Goal: Information Seeking & Learning: Check status

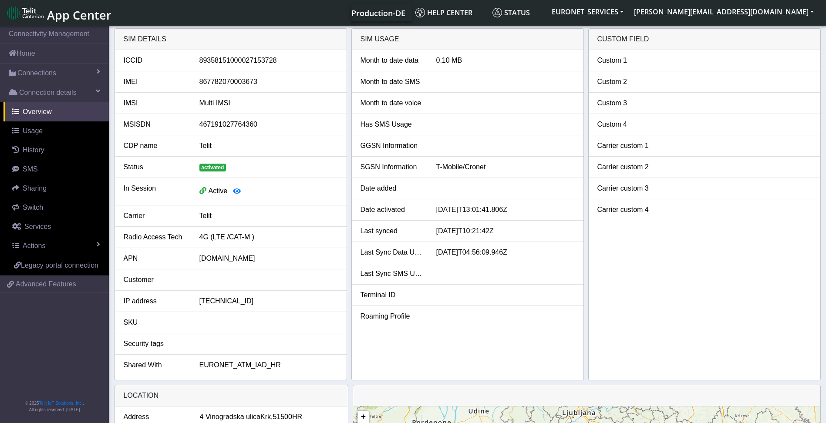
click at [247, 371] on li "Shared With EURONET_ATM_IAD_HR" at bounding box center [231, 365] width 232 height 21
drag, startPoint x: 263, startPoint y: 364, endPoint x: 205, endPoint y: 359, distance: 58.1
click at [205, 359] on li "Shared With EURONET_ATM_IAD_HR" at bounding box center [231, 365] width 232 height 21
drag, startPoint x: 205, startPoint y: 359, endPoint x: 280, endPoint y: 368, distance: 75.4
click at [280, 368] on div "EURONET_ATM_IAD_HR" at bounding box center [269, 365] width 152 height 10
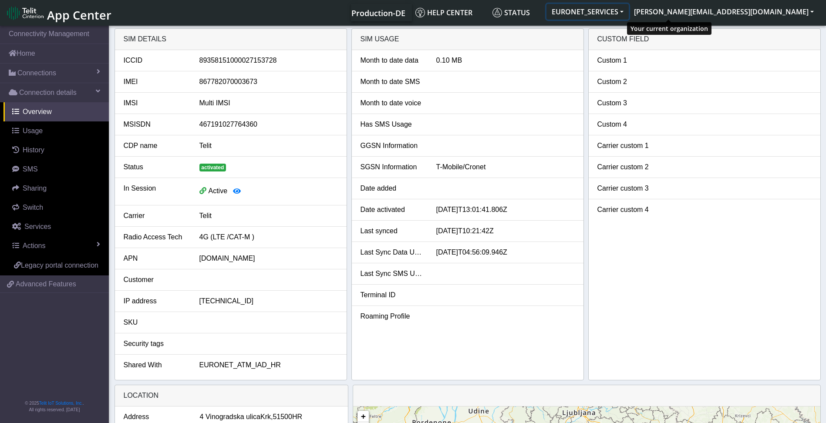
click at [629, 11] on button "EURONET_SERVICES" at bounding box center [587, 12] width 82 height 16
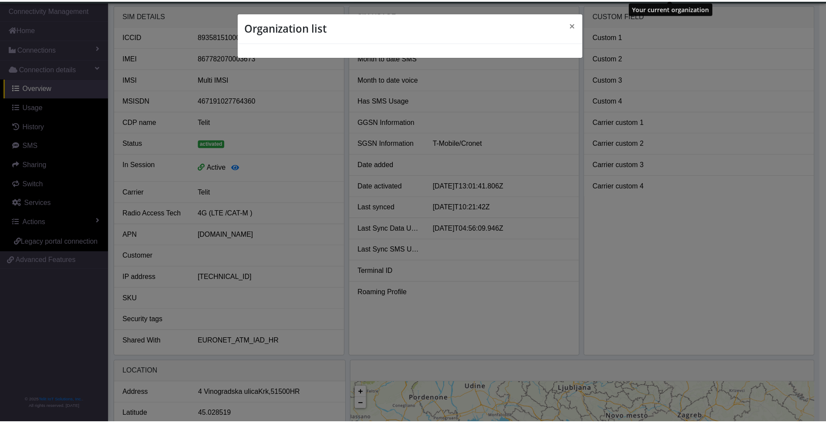
scroll to position [3, 0]
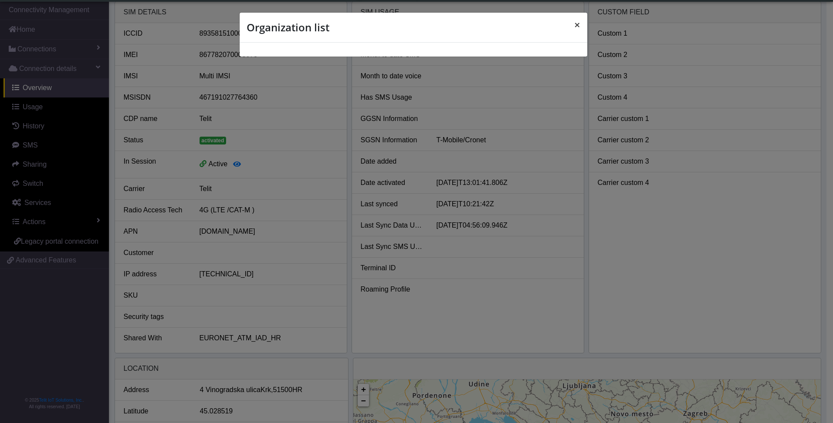
click at [578, 25] on span "×" at bounding box center [577, 24] width 6 height 14
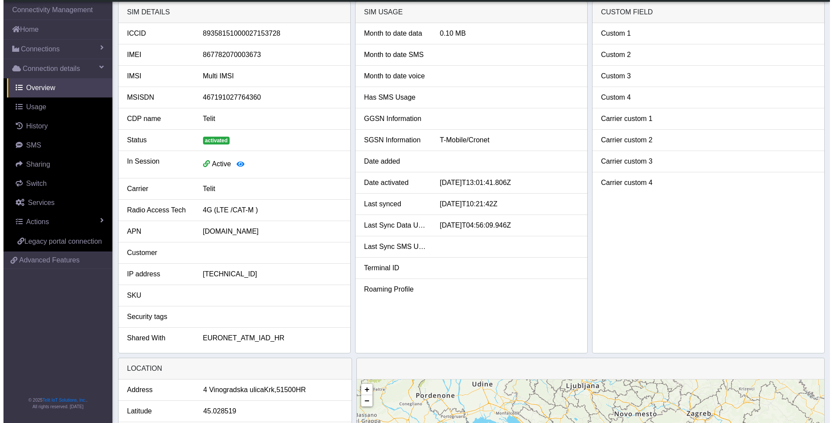
scroll to position [0, 0]
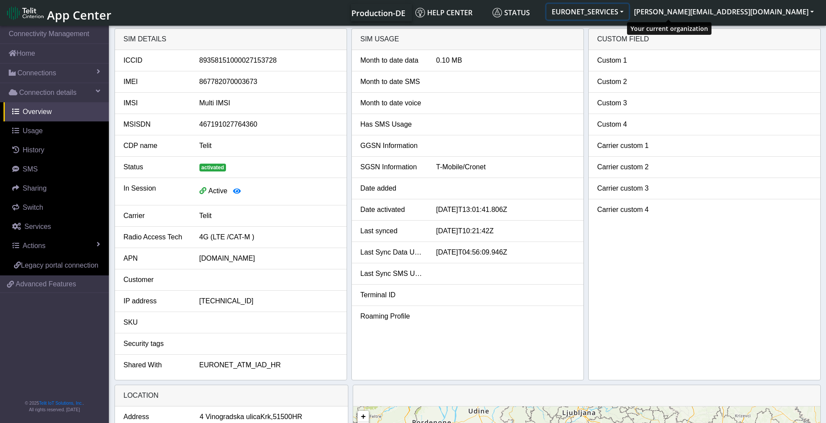
click at [629, 11] on button "EURONET_SERVICES" at bounding box center [587, 12] width 82 height 16
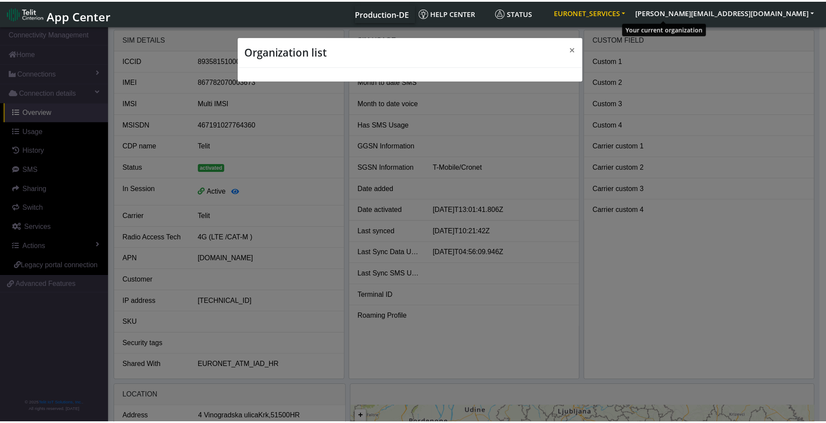
scroll to position [3, 0]
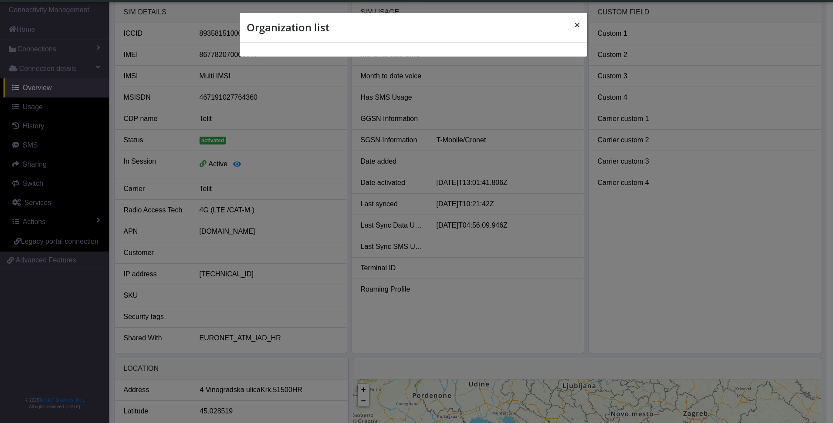
click at [576, 25] on span "×" at bounding box center [577, 24] width 6 height 14
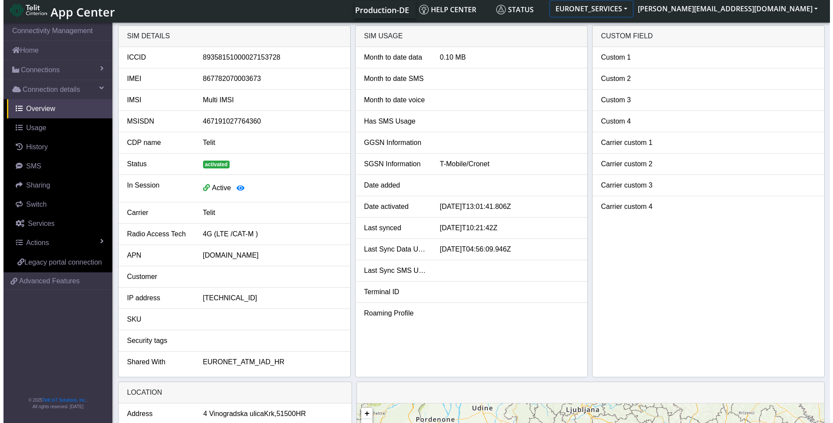
scroll to position [0, 0]
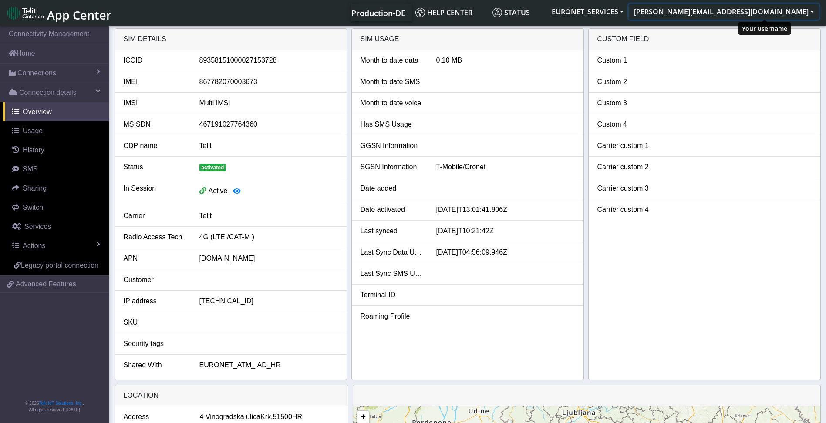
click at [811, 11] on button "[PERSON_NAME][EMAIL_ADDRESS][DOMAIN_NAME]" at bounding box center [724, 12] width 190 height 16
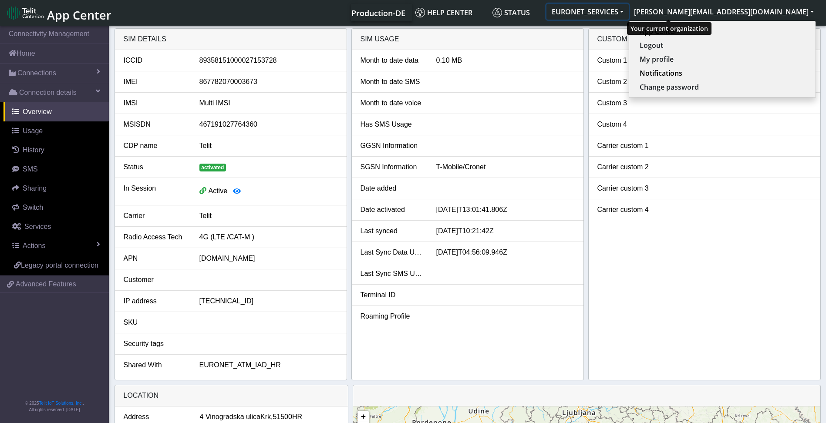
click at [629, 10] on button "EURONET_SERVICES" at bounding box center [587, 12] width 82 height 16
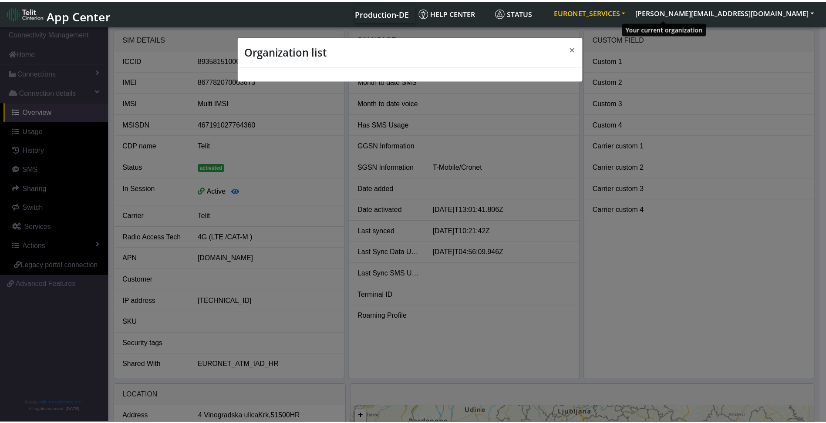
scroll to position [3, 0]
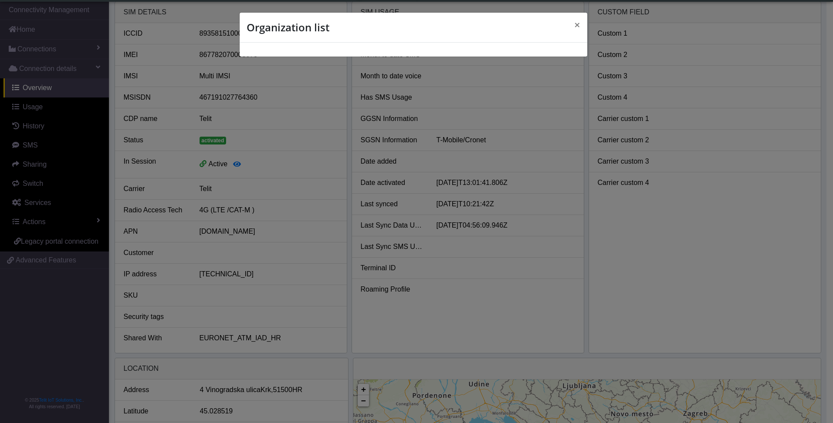
click at [673, 10] on div "Organization list ×" at bounding box center [416, 211] width 833 height 423
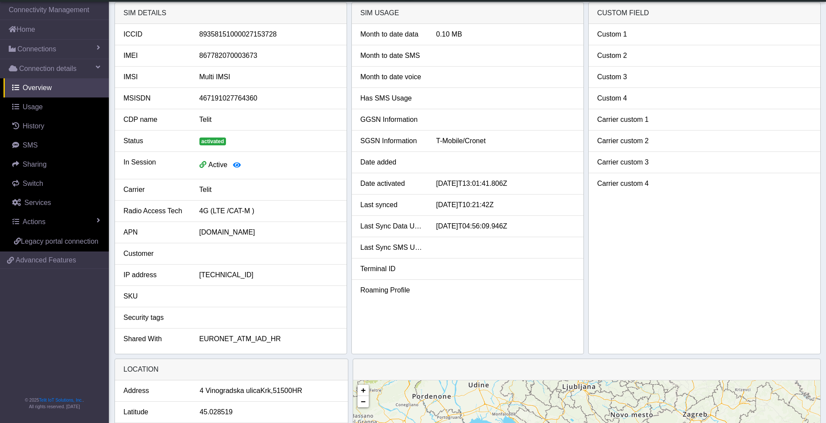
scroll to position [0, 0]
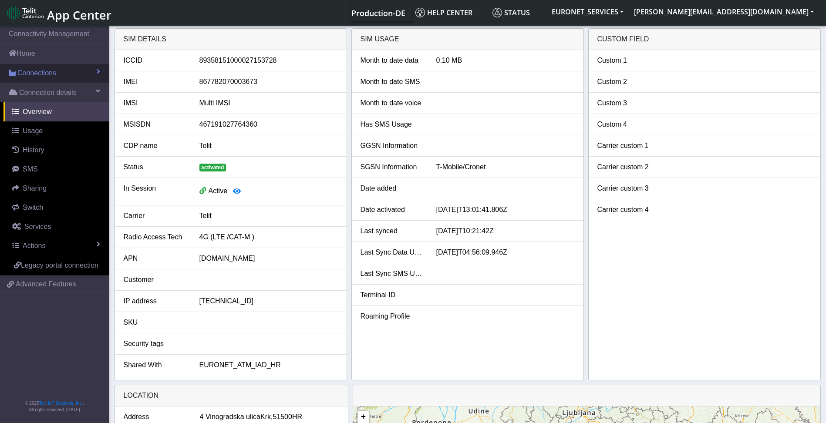
click at [45, 72] on span "Connections" at bounding box center [36, 73] width 39 height 10
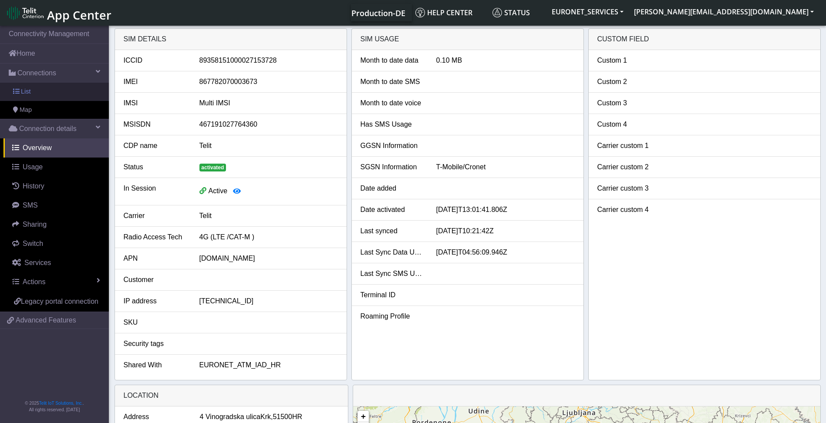
click at [25, 91] on span "List" at bounding box center [26, 92] width 10 height 10
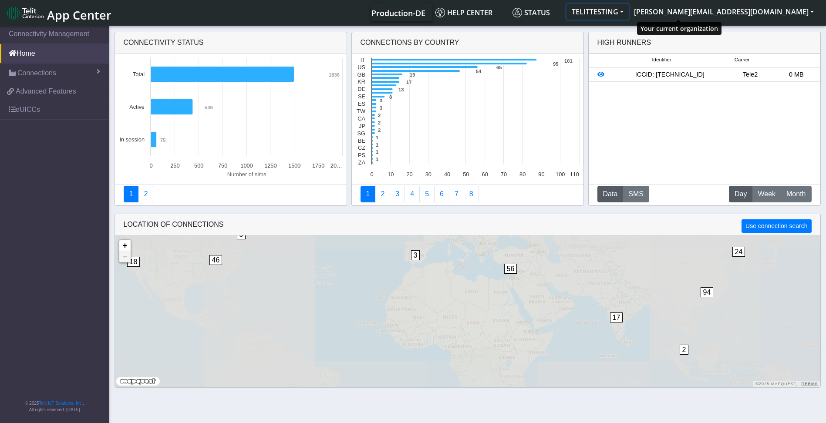
click at [629, 13] on button "TELITTESTING" at bounding box center [598, 12] width 62 height 16
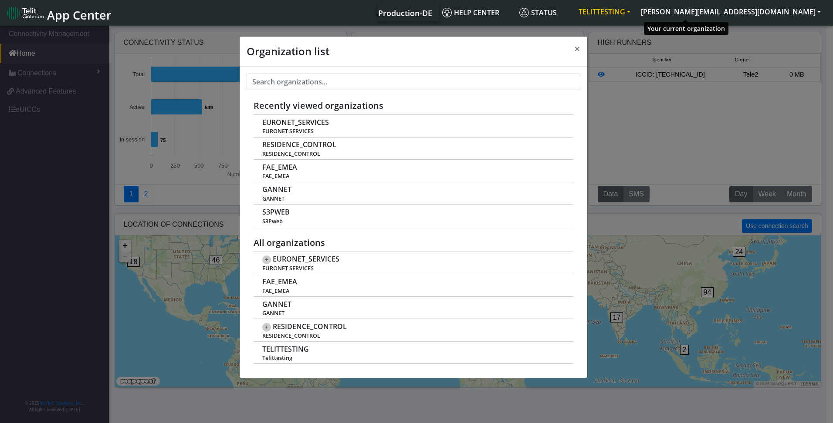
scroll to position [3, 0]
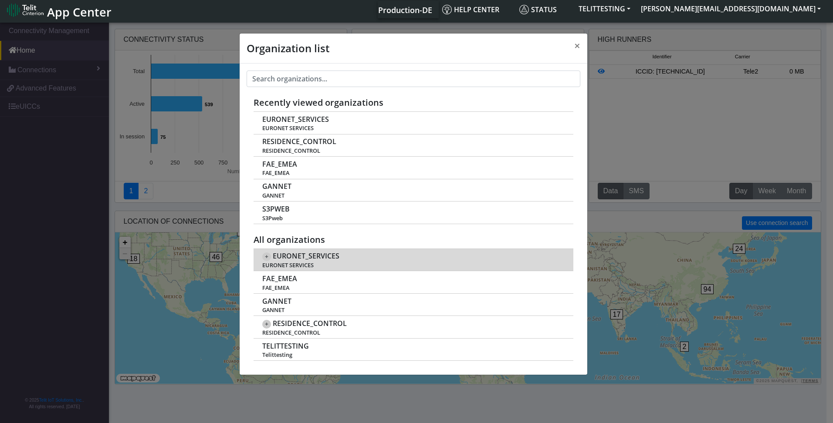
click at [265, 257] on span "+" at bounding box center [266, 257] width 9 height 9
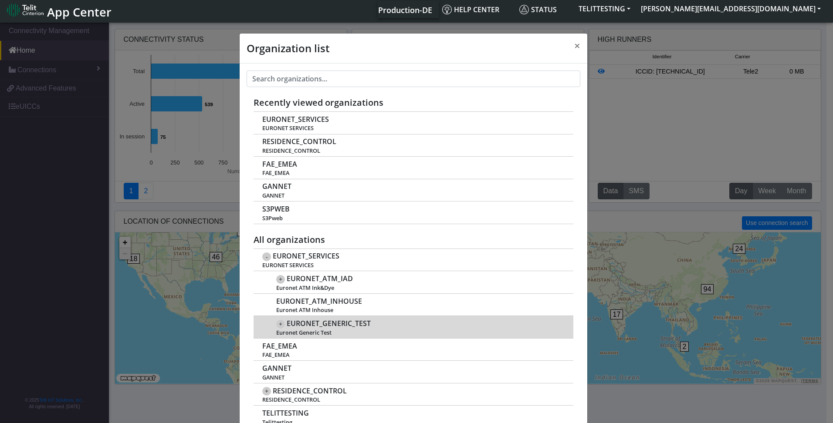
click at [277, 324] on span "+" at bounding box center [280, 324] width 9 height 9
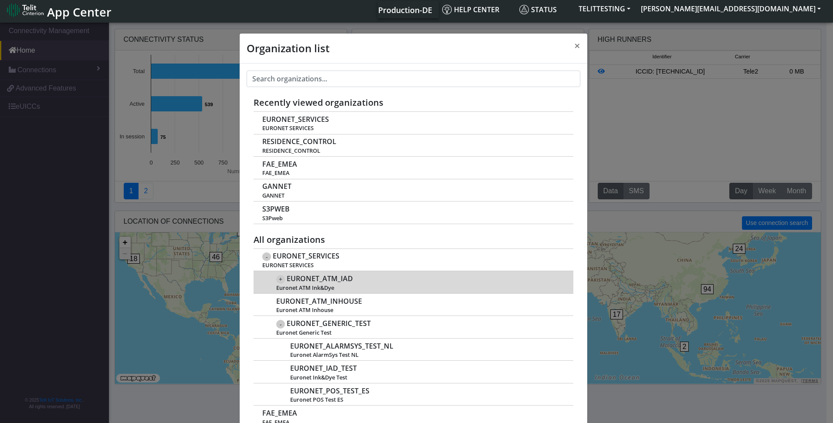
click at [278, 280] on span "+" at bounding box center [280, 279] width 9 height 9
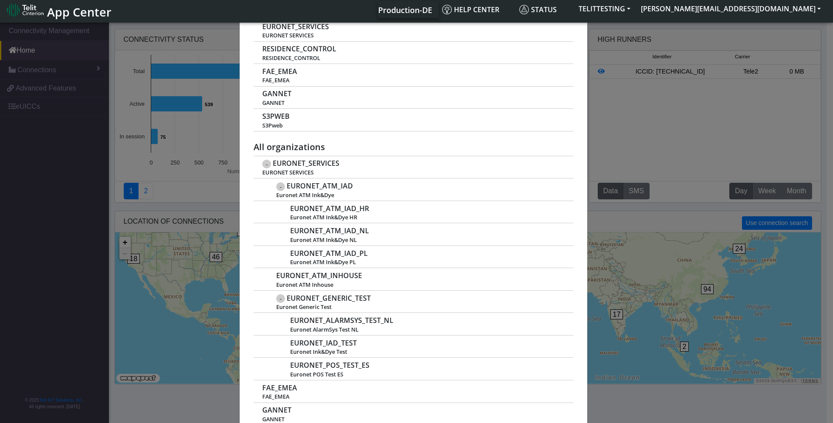
scroll to position [98, 0]
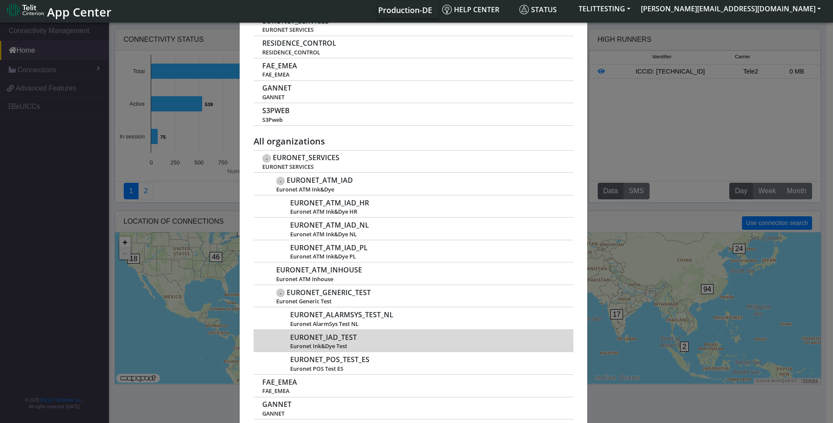
click at [473, 351] on td "EURONET_IAD_TEST Euronet Ink&Dye Test" at bounding box center [413, 341] width 320 height 23
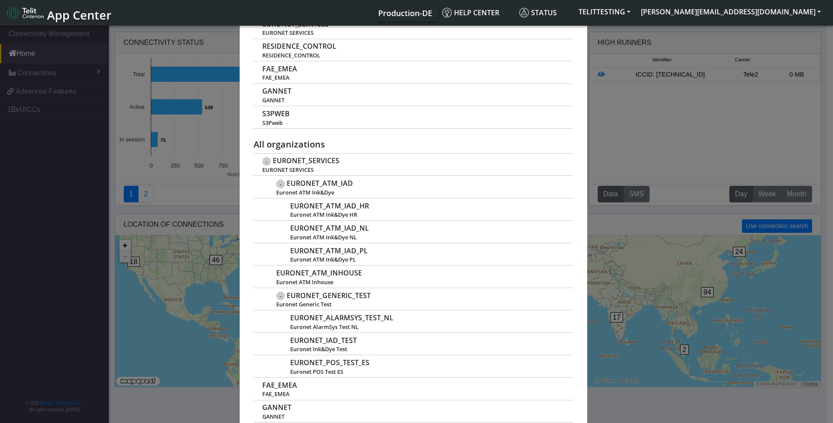
click at [186, 254] on div "Organization list × Recently viewed organizations EURONET_SERVICES EURONET SERV…" at bounding box center [416, 225] width 833 height 402
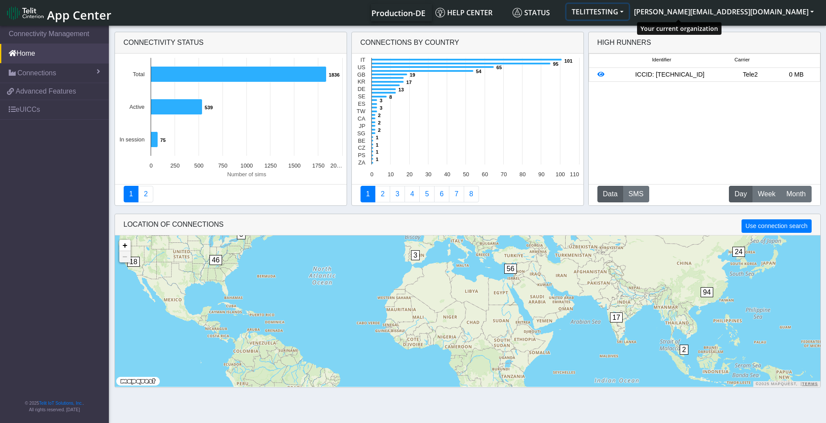
click at [629, 10] on button "TELITTESTING" at bounding box center [598, 12] width 62 height 16
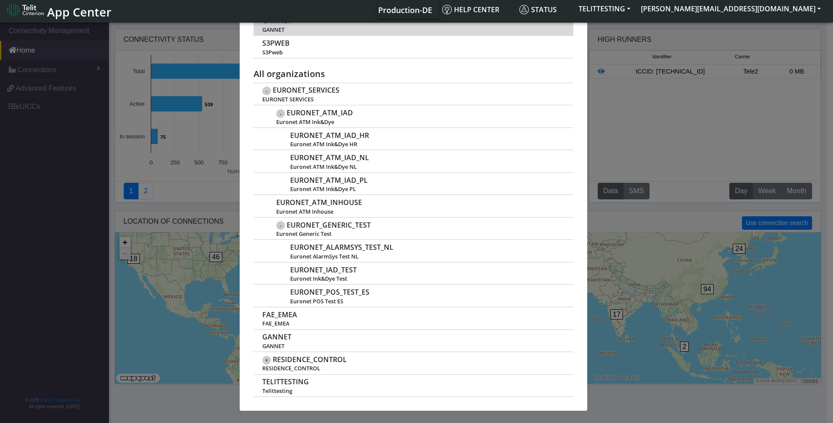
scroll to position [166, 0]
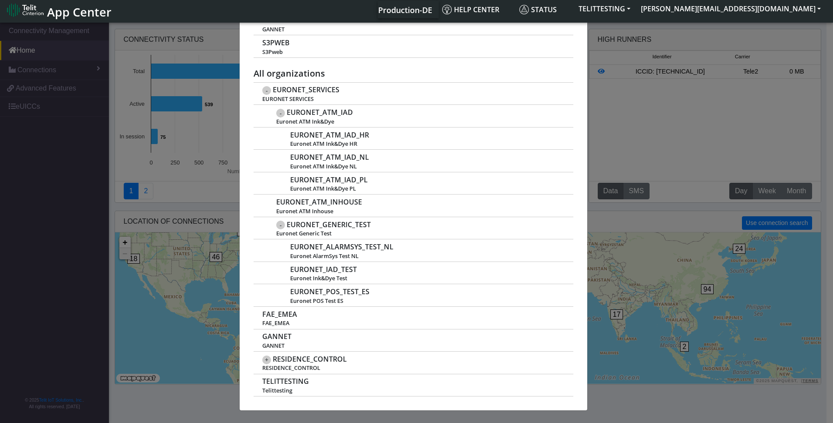
click at [691, 125] on div "Organization list × Recently viewed organizations EURONET_SERVICES EURONET SERV…" at bounding box center [416, 222] width 833 height 402
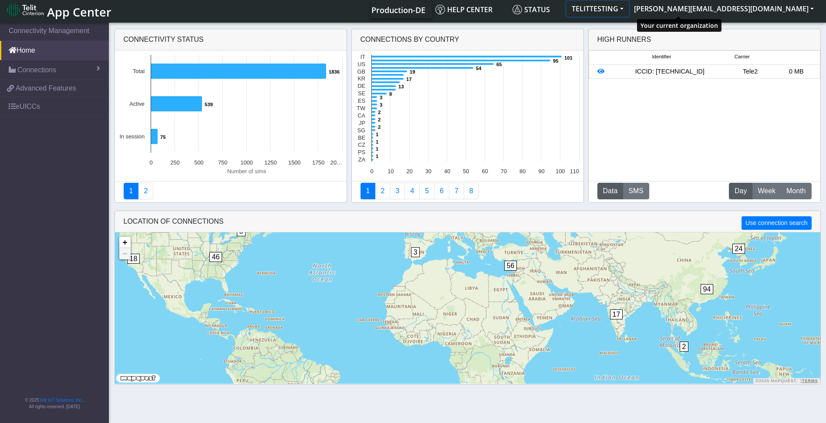
click at [629, 9] on button "TELITTESTING" at bounding box center [598, 9] width 62 height 16
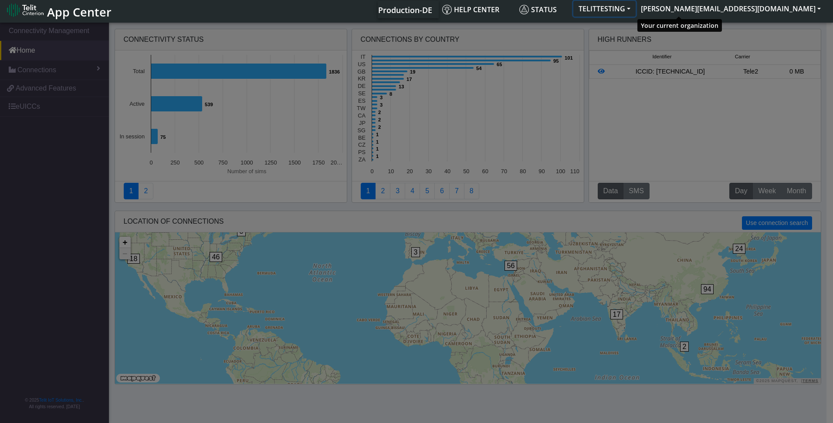
scroll to position [0, 0]
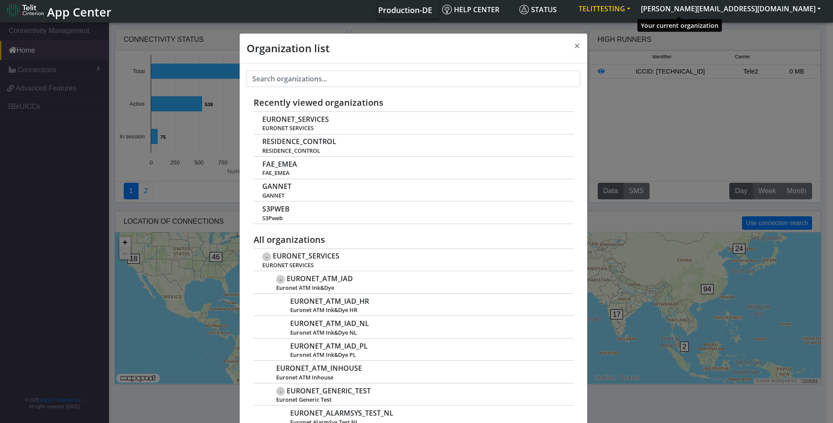
click at [635, 9] on button "TELITTESTING" at bounding box center [604, 9] width 62 height 16
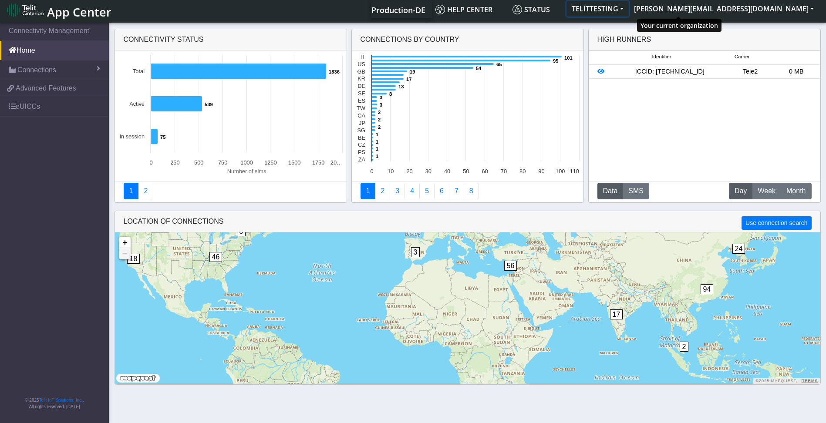
click at [629, 7] on button "TELITTESTING" at bounding box center [598, 9] width 62 height 16
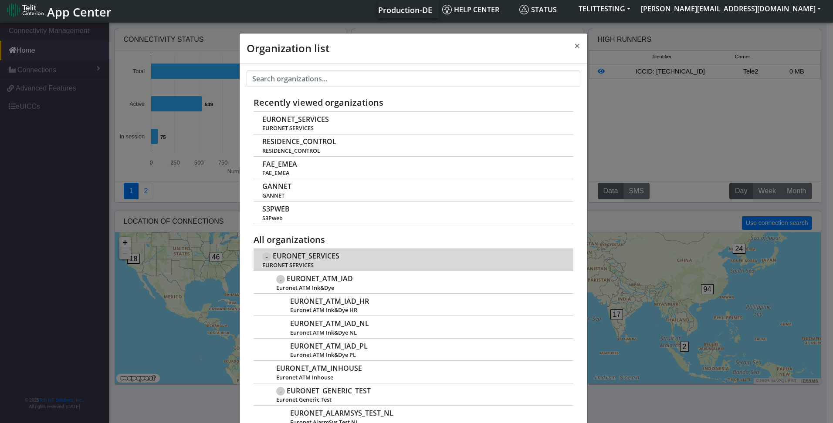
click at [297, 257] on span "EURONET_SERVICES" at bounding box center [306, 256] width 67 height 8
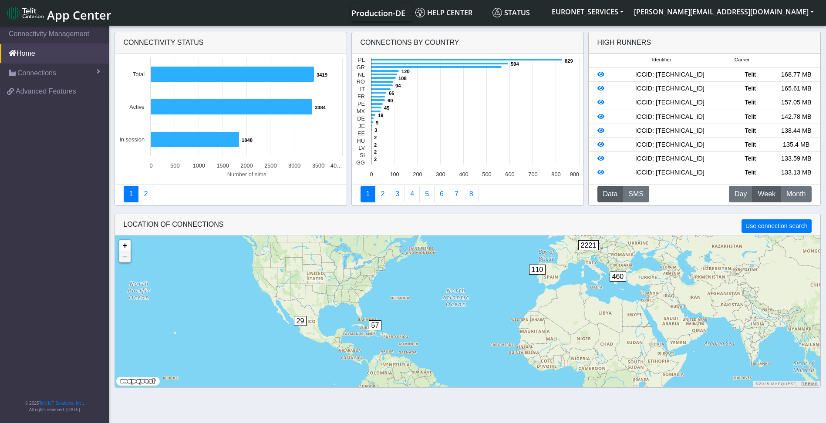
click at [678, 40] on div "High Runners" at bounding box center [705, 42] width 232 height 21
click at [34, 73] on span "Connections" at bounding box center [36, 73] width 39 height 10
click at [25, 93] on span "List" at bounding box center [26, 92] width 10 height 10
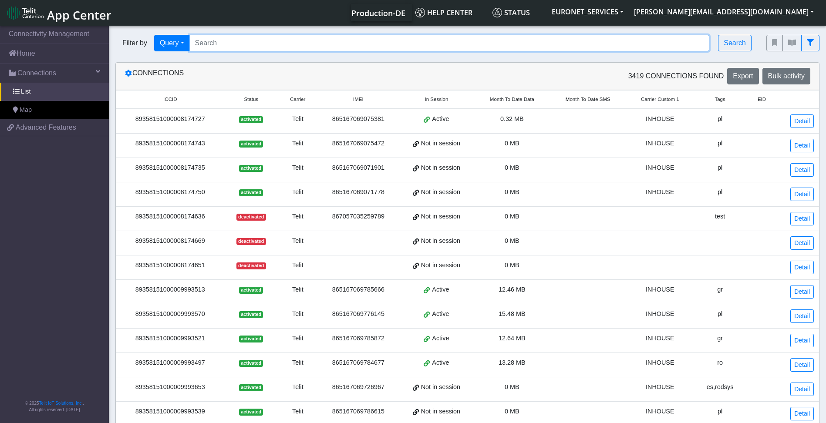
click at [235, 40] on input "Search..." at bounding box center [449, 43] width 520 height 17
type input "89358151000009993968"
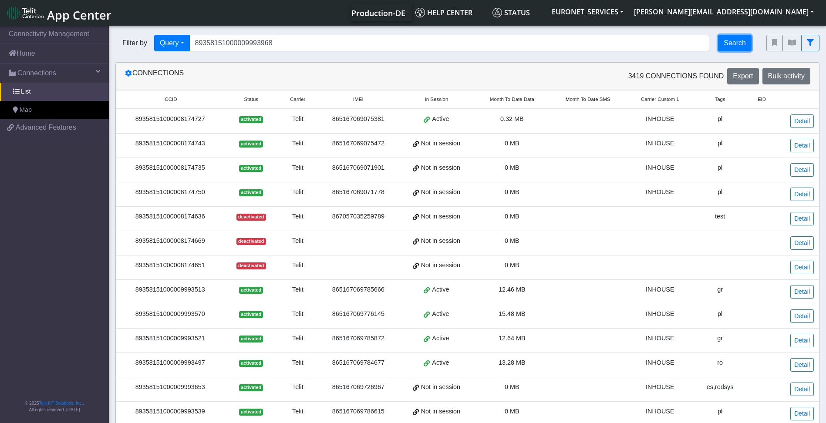
click at [739, 43] on button "Search" at bounding box center [735, 43] width 34 height 17
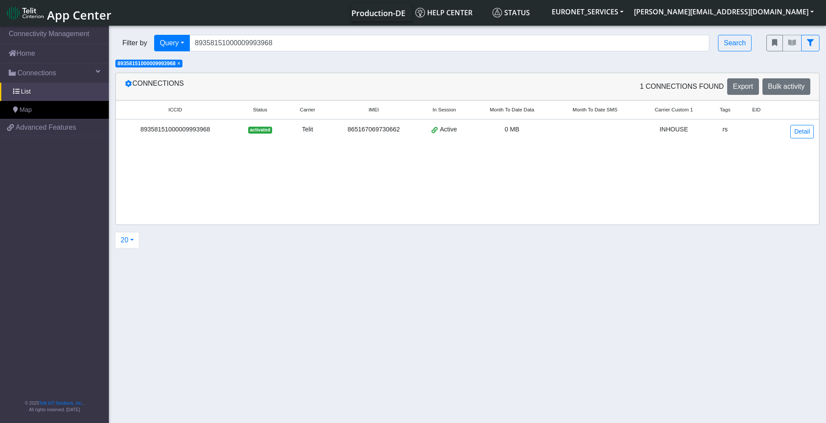
click at [185, 128] on div "89358151000009993968" at bounding box center [175, 130] width 108 height 10
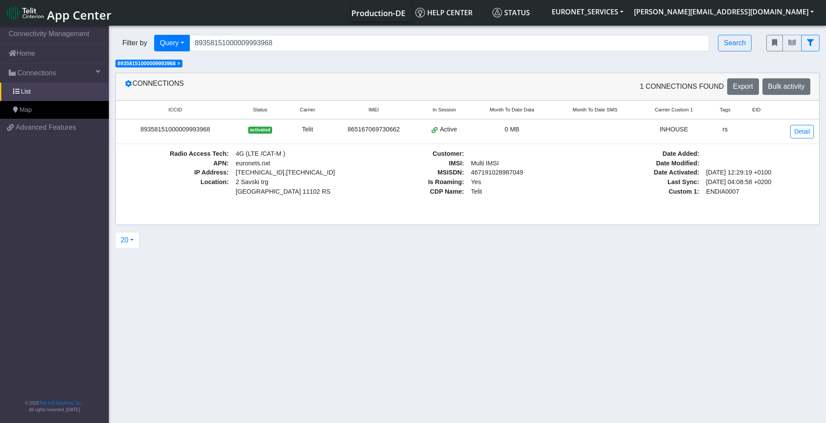
click at [306, 249] on section "Connectivity Management Home Connections List Map 16108cb27ff71b1d8d794aa018a4f…" at bounding box center [413, 225] width 826 height 402
click at [806, 133] on link "Detail" at bounding box center [802, 131] width 24 height 13
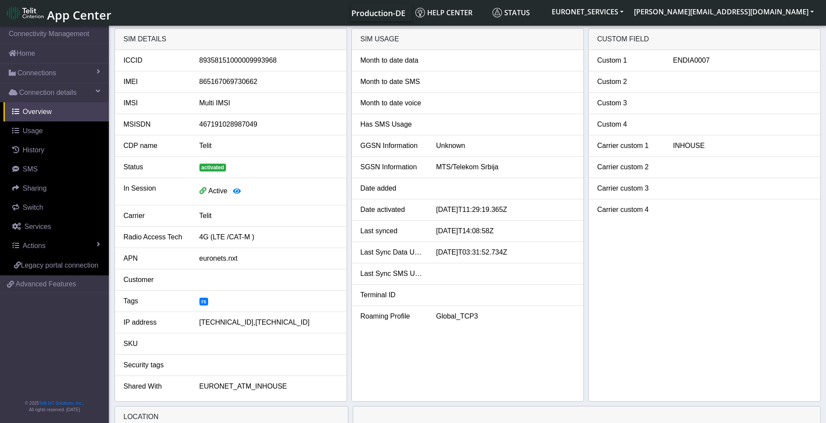
click at [273, 388] on span "EURONET_ATM_INHOUSE" at bounding box center [243, 386] width 88 height 7
drag, startPoint x: 280, startPoint y: 388, endPoint x: 195, endPoint y: 388, distance: 85.3
click at [195, 388] on div "EURONET_ATM_INHOUSE" at bounding box center [269, 386] width 152 height 10
copy span "EURONET_ATM_INHOUSE"
click at [95, 91] on link "Connection details" at bounding box center [54, 92] width 109 height 19
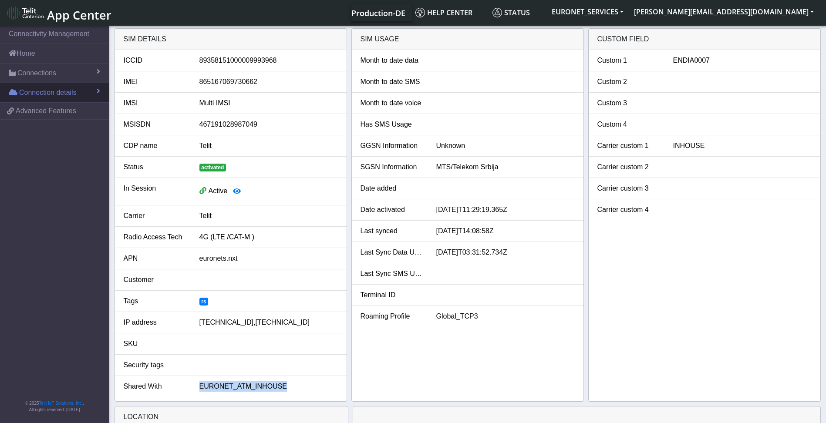
click at [95, 91] on link "Connection details" at bounding box center [54, 92] width 109 height 19
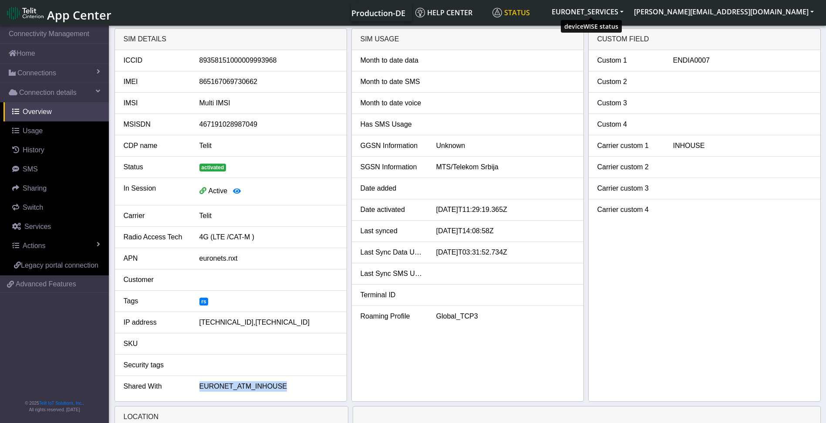
click at [530, 9] on span "Status" at bounding box center [510, 13] width 37 height 10
